Goal: Find specific page/section: Find specific page/section

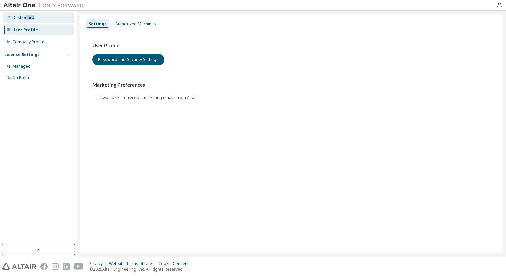
click at [24, 20] on div "Dashboard" at bounding box center [38, 17] width 71 height 11
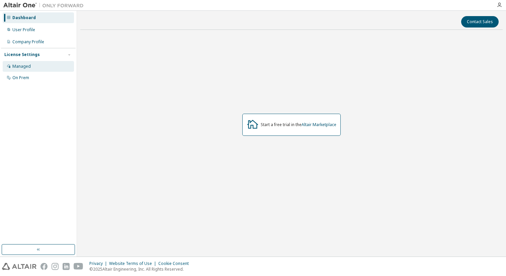
click at [13, 68] on div "Managed" at bounding box center [21, 66] width 18 height 5
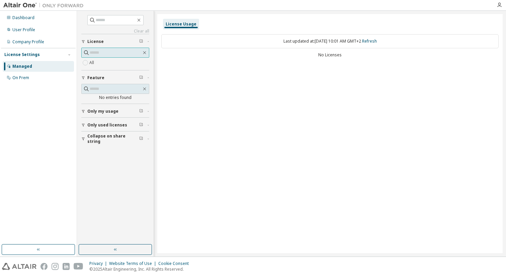
click at [88, 56] on span at bounding box center [115, 53] width 68 height 10
click at [98, 64] on div "All" at bounding box center [115, 63] width 68 height 8
click at [95, 61] on div "All" at bounding box center [115, 63] width 68 height 8
click at [95, 66] on div "All" at bounding box center [115, 63] width 68 height 8
